Goal: Task Accomplishment & Management: Manage account settings

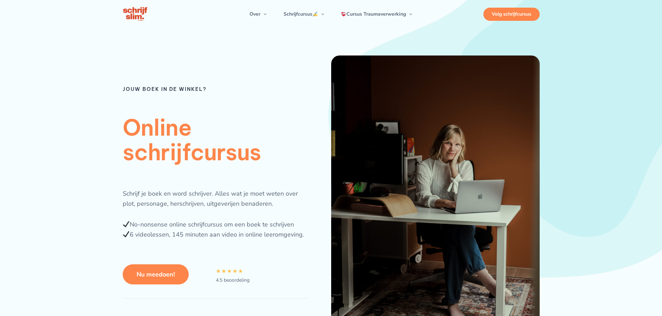
click at [513, 14] on div "Volg schrijfcursus" at bounding box center [511, 14] width 56 height 13
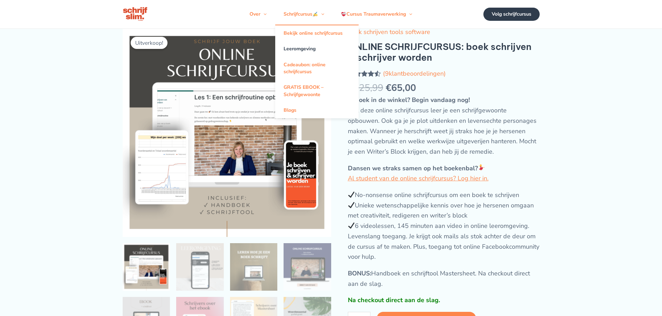
click at [304, 47] on link "Leeromgeving" at bounding box center [316, 49] width 83 height 16
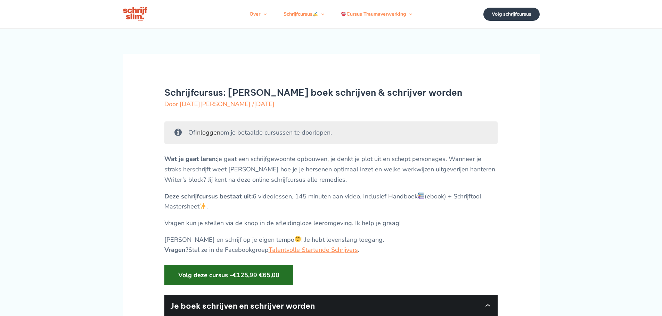
click at [220, 135] on link "Inloggen" at bounding box center [207, 133] width 25 height 8
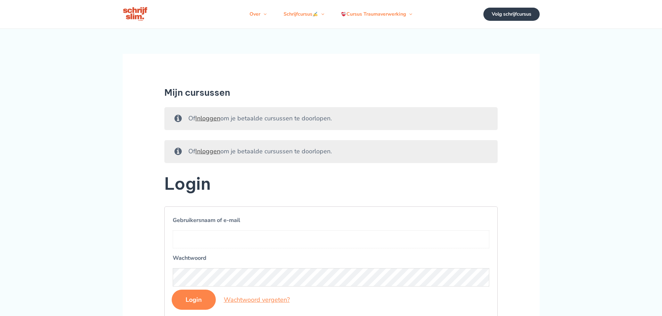
drag, startPoint x: 226, startPoint y: 242, endPoint x: 222, endPoint y: 233, distance: 9.8
click at [224, 235] on input "Gebruikersnaam of e-mail" at bounding box center [331, 240] width 317 height 18
type input "[EMAIL_ADDRESS][DOMAIN_NAME]"
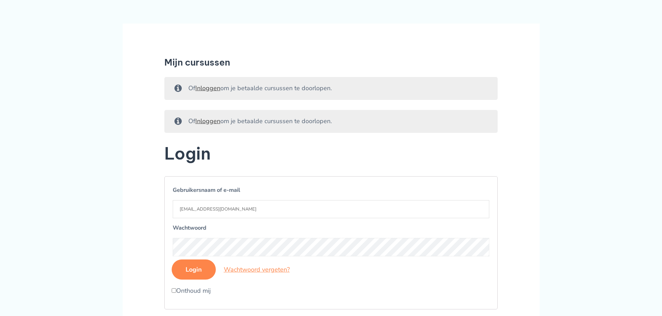
scroll to position [69, 0]
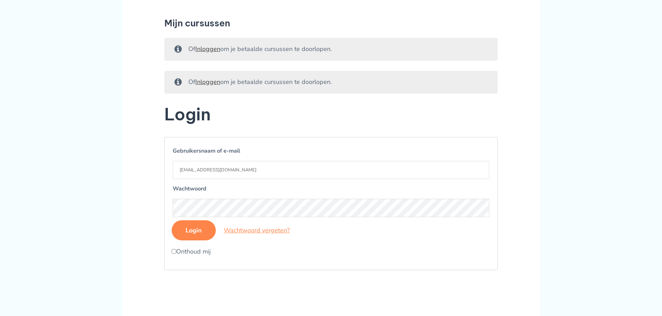
click at [184, 233] on input "Login" at bounding box center [194, 231] width 44 height 20
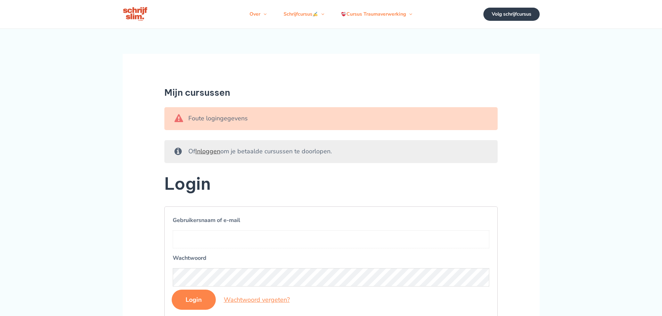
click at [254, 240] on input "Gebruikersnaam of e-mail" at bounding box center [331, 240] width 317 height 18
type input "[EMAIL_ADDRESS][DOMAIN_NAME]"
click at [203, 300] on input "Login" at bounding box center [194, 300] width 44 height 20
click at [248, 239] on input "Gebruikersnaam of e-mail" at bounding box center [331, 240] width 317 height 18
type input "[EMAIL_ADDRESS][DOMAIN_NAME]"
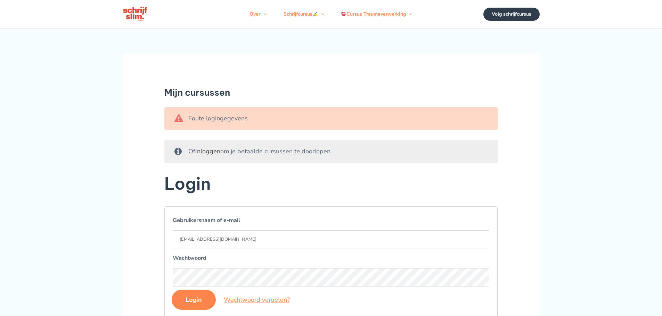
click at [199, 303] on input "Login" at bounding box center [194, 300] width 44 height 20
drag, startPoint x: 198, startPoint y: 243, endPoint x: 194, endPoint y: 257, distance: 14.2
click at [194, 257] on form "Gebruikersnaam of e-mail Wachtwoord Login Wachtwoord vergeten? Onthoud mij" at bounding box center [330, 273] width 333 height 133
type input "moerman22@gmail.com"
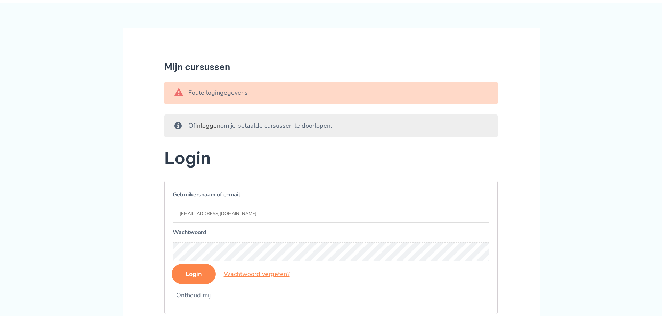
scroll to position [69, 0]
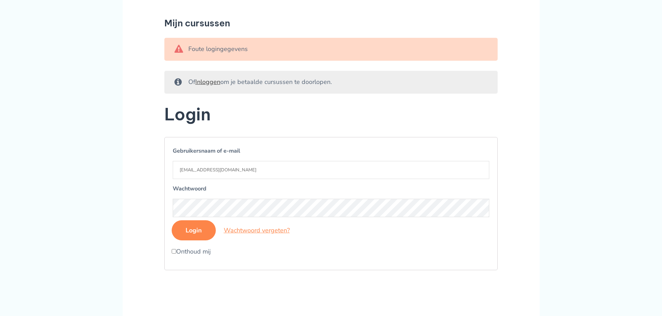
click at [197, 230] on input "Login" at bounding box center [194, 231] width 44 height 20
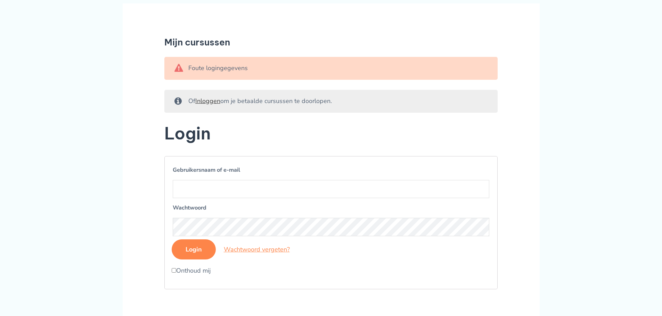
scroll to position [104, 0]
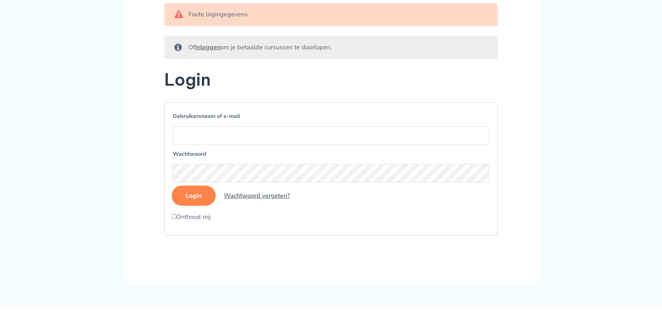
click at [259, 193] on link "Wachtwoord vergeten?" at bounding box center [257, 196] width 66 height 8
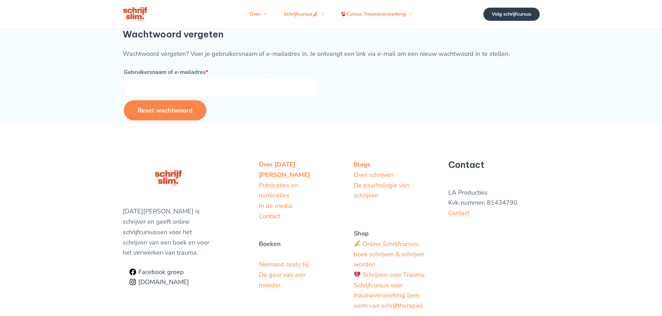
drag, startPoint x: 254, startPoint y: 93, endPoint x: 260, endPoint y: 94, distance: 6.5
click at [260, 94] on input "Gebruikersnaam of e-mailadres * Vereist" at bounding box center [221, 87] width 194 height 18
type input "moerman22@gmail.com"
click at [171, 110] on button "Reset wachtwoord" at bounding box center [165, 110] width 83 height 20
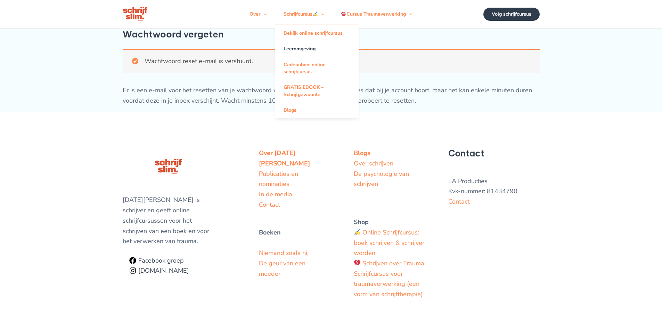
click at [309, 47] on link "Leeromgeving" at bounding box center [316, 49] width 83 height 16
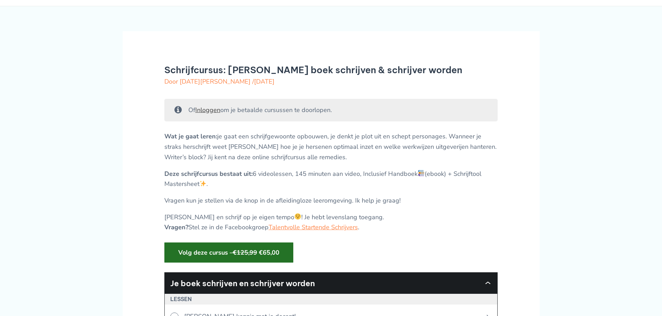
scroll to position [35, 0]
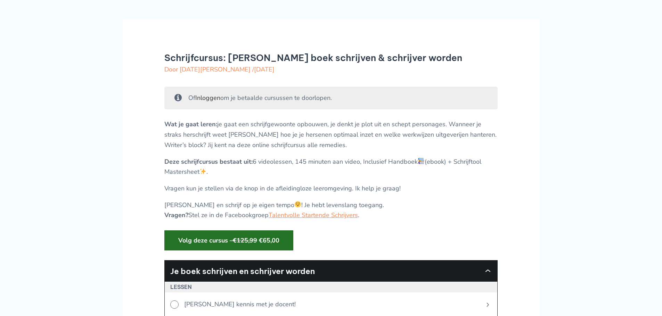
click at [212, 99] on link "Inloggen" at bounding box center [207, 98] width 25 height 8
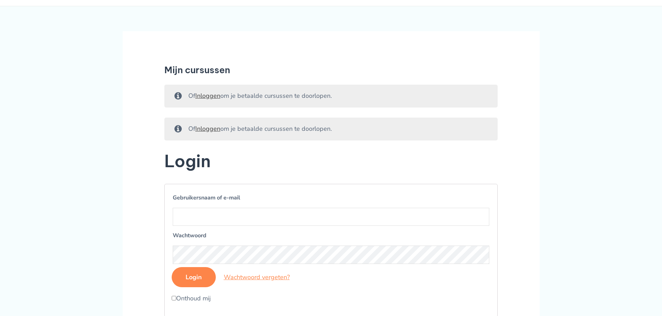
scroll to position [35, 0]
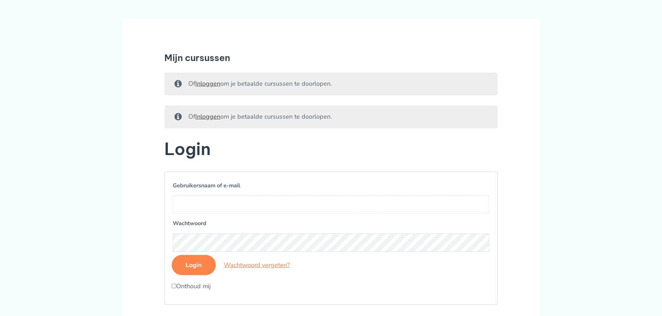
click at [260, 200] on input "Gebruikersnaam of e-mail" at bounding box center [331, 205] width 317 height 18
type input "shirly.moerman"
click at [203, 269] on input "Login" at bounding box center [194, 265] width 44 height 20
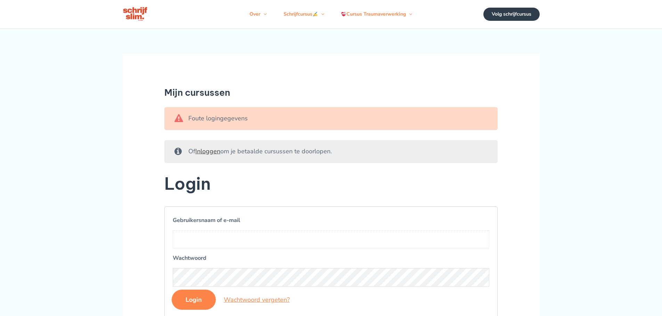
click at [203, 243] on input "Gebruikersnaam of e-mail" at bounding box center [331, 240] width 317 height 18
type input "shirly.moerman"
click at [203, 301] on input "Login" at bounding box center [194, 300] width 44 height 20
click at [221, 245] on input "Gebruikersnaam of e-mail" at bounding box center [331, 240] width 317 height 18
type input "shirly.moerman"
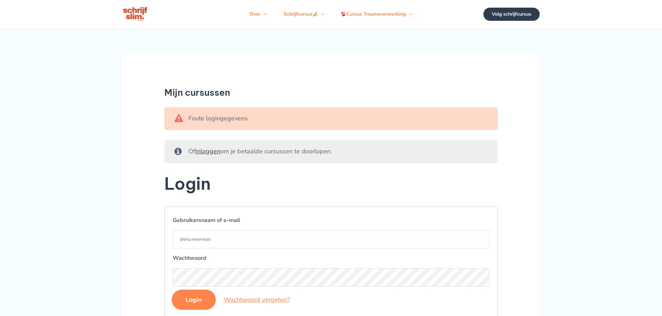
click at [197, 300] on input "Login" at bounding box center [194, 300] width 44 height 20
click at [207, 246] on input "Gebruikersnaam of e-mail" at bounding box center [331, 240] width 317 height 18
type input "shirly.moerman"
click at [187, 298] on input "Login" at bounding box center [194, 300] width 44 height 20
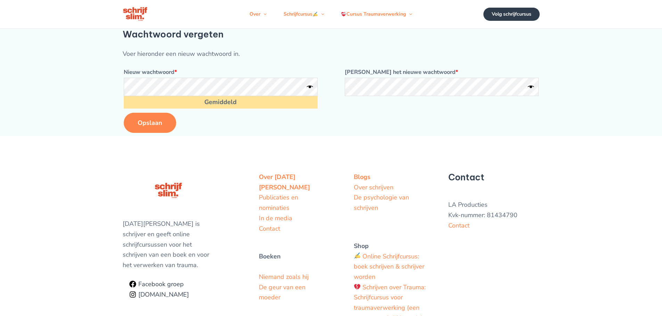
click at [139, 128] on button "Opslaan" at bounding box center [150, 123] width 52 height 20
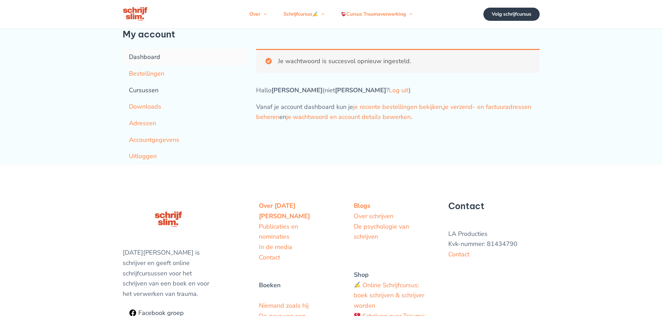
click at [145, 90] on link "Cursussen" at bounding box center [185, 90] width 125 height 17
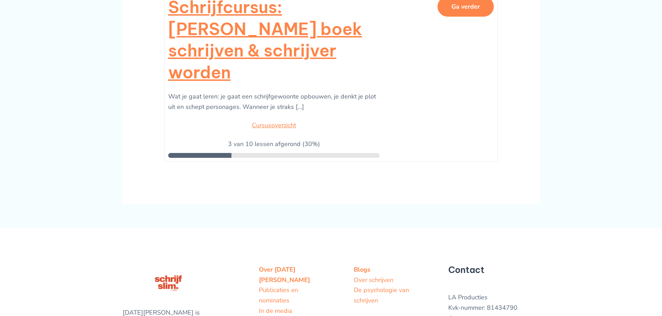
scroll to position [174, 0]
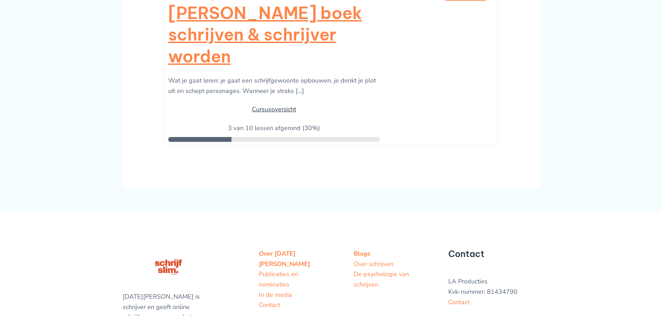
click at [289, 105] on link "Cursusoverzicht" at bounding box center [274, 109] width 44 height 8
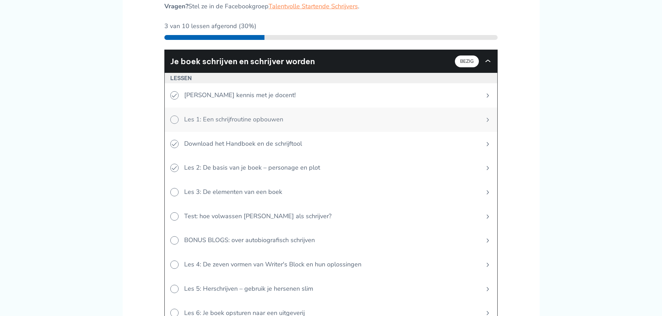
scroll to position [243, 0]
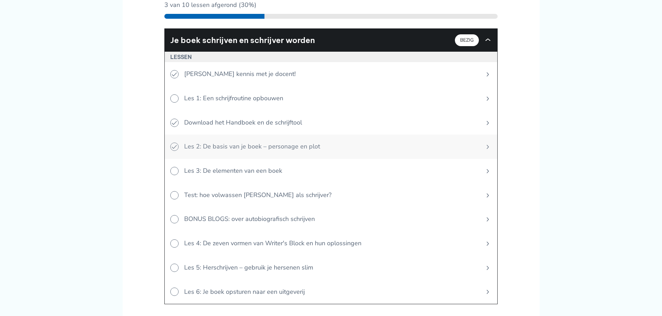
click at [279, 138] on span "Les 2: De basis van je boek – personage en plot" at bounding box center [328, 147] width 299 height 24
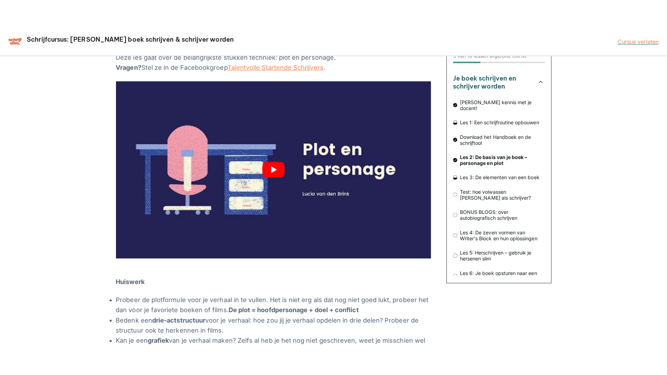
scroll to position [104, 0]
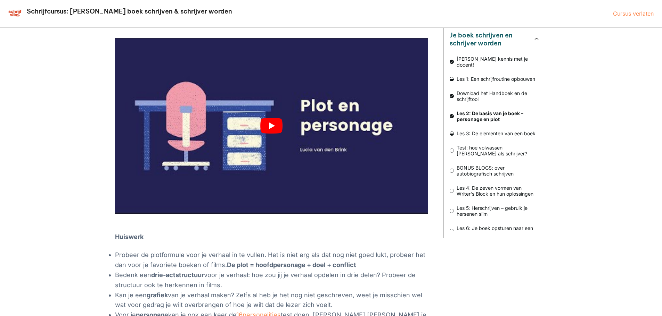
click at [268, 129] on button "play Youtube video" at bounding box center [271, 126] width 313 height 176
